Goal: Navigation & Orientation: Find specific page/section

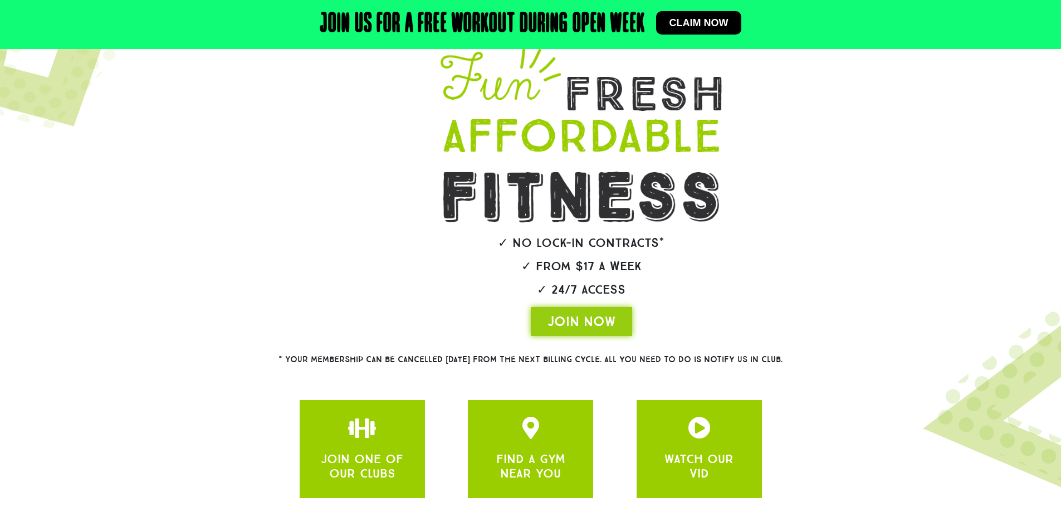
scroll to position [111, 0]
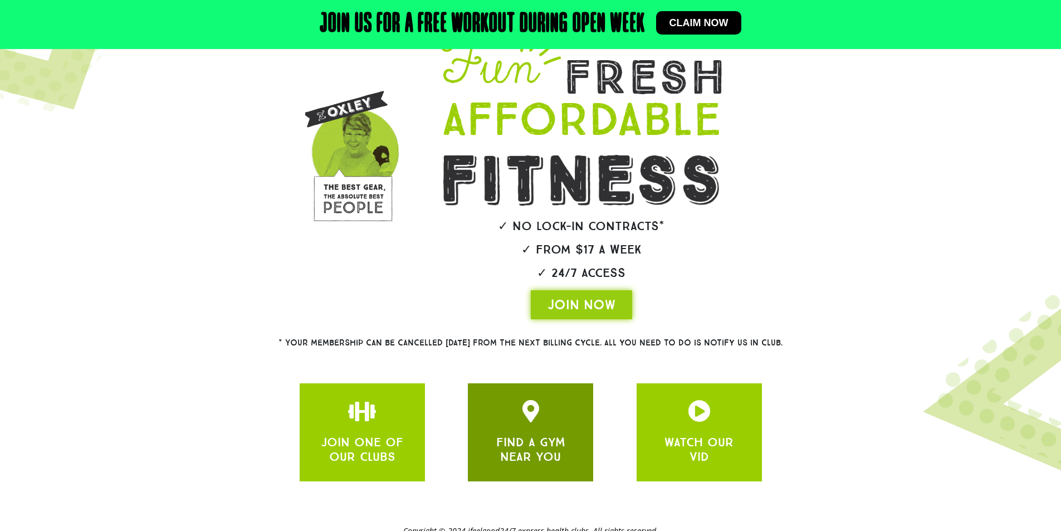
click at [536, 441] on link "FIND A GYM NEAR YOU" at bounding box center [530, 449] width 69 height 30
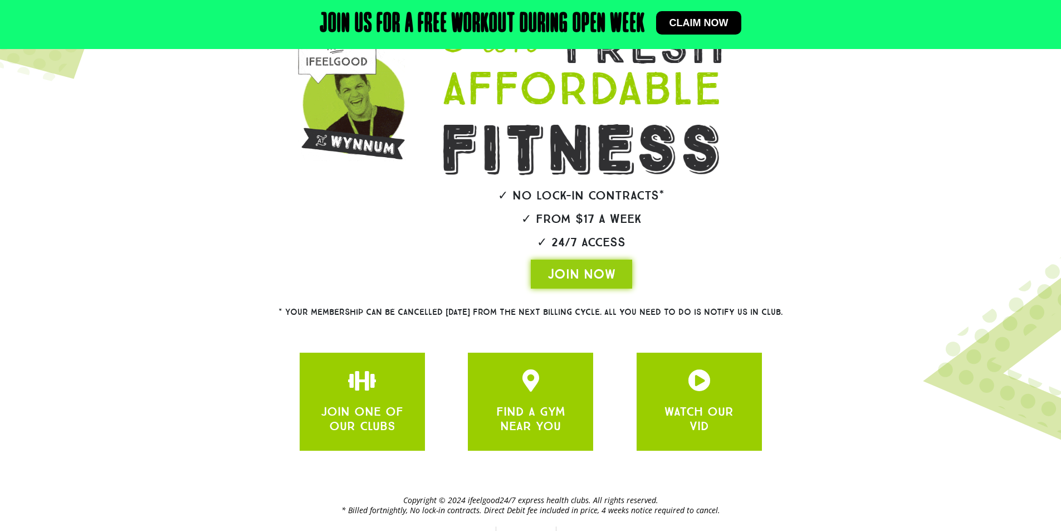
scroll to position [159, 0]
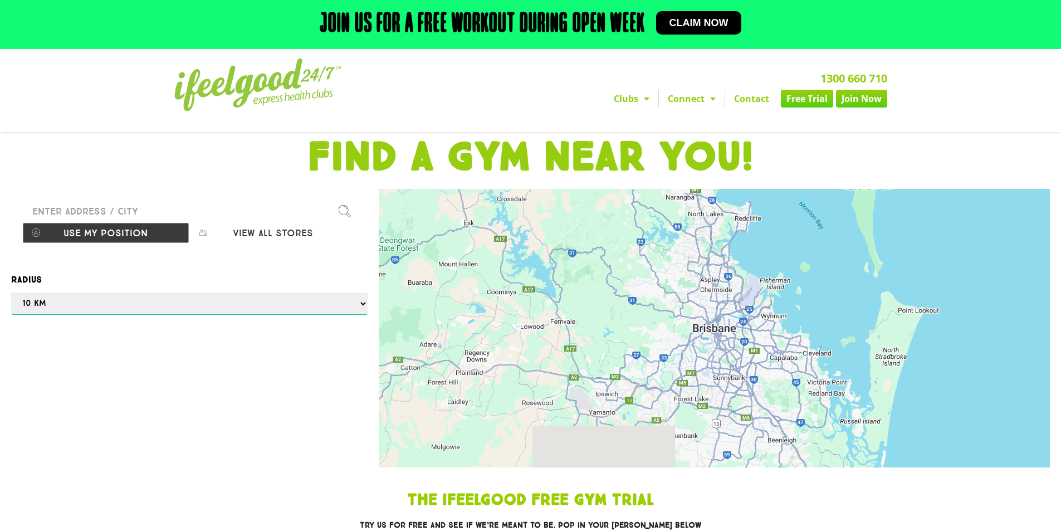
click at [186, 297] on select "Any 1 km 5 km 10 km 50 km 100 km 500 km" at bounding box center [189, 303] width 356 height 22
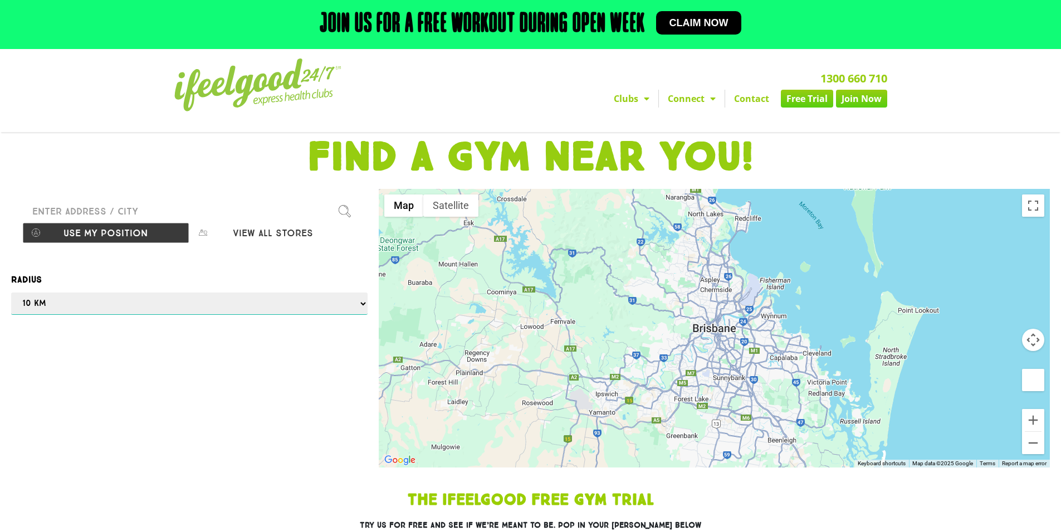
click at [118, 298] on select "Any 1 km 5 km 10 km 50 km 100 km 500 km" at bounding box center [189, 303] width 356 height 22
click at [119, 198] on div "Find our stores Please enter a valid address Use my position View all stores" at bounding box center [189, 222] width 356 height 66
click at [117, 202] on input "Please enter a valid address" at bounding box center [189, 211] width 334 height 22
type input "4109"
